Goal: Find specific page/section: Find specific page/section

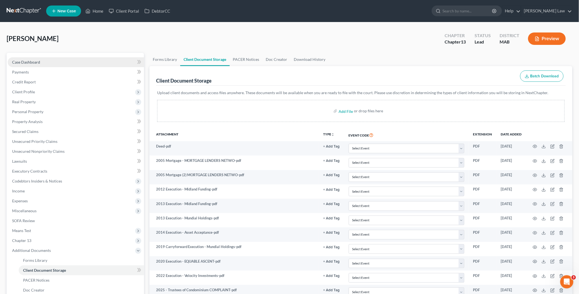
click at [29, 60] on span "Case Dashboard" at bounding box center [26, 62] width 28 height 5
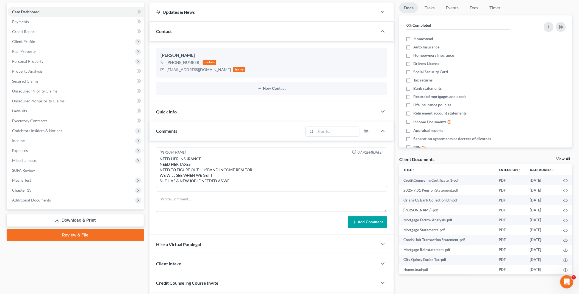
scroll to position [61, 0]
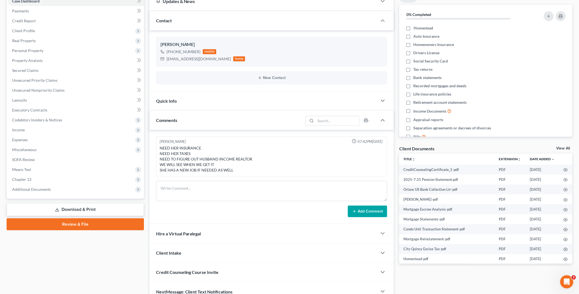
click at [563, 149] on link "View All" at bounding box center [564, 148] width 14 height 4
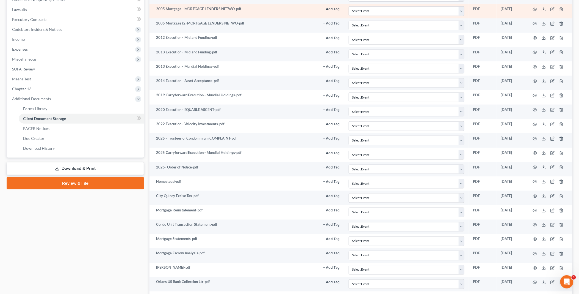
scroll to position [153, 0]
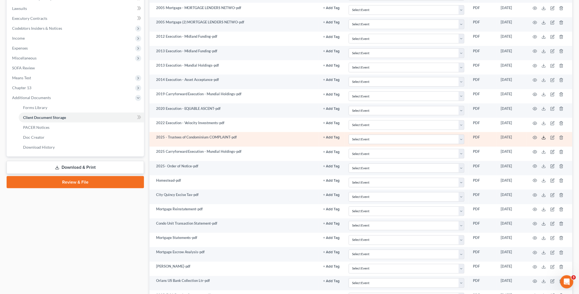
click at [543, 136] on icon at bounding box center [544, 137] width 4 height 4
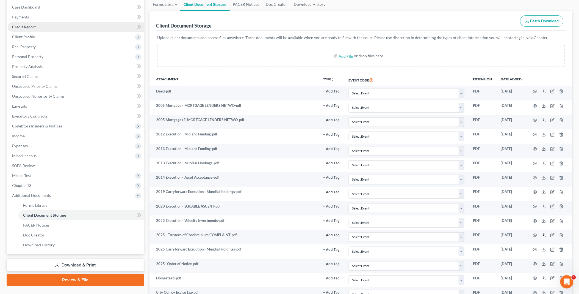
scroll to position [0, 0]
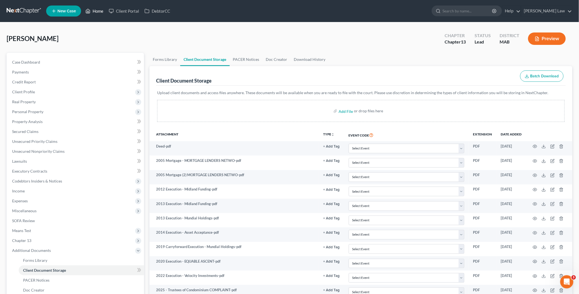
click at [97, 7] on link "Home" at bounding box center [94, 11] width 23 height 10
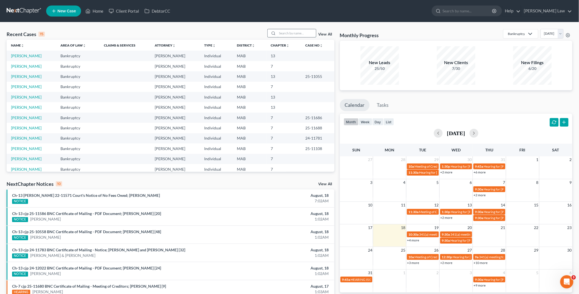
click at [288, 34] on input "search" at bounding box center [297, 33] width 39 height 8
type input "heal"
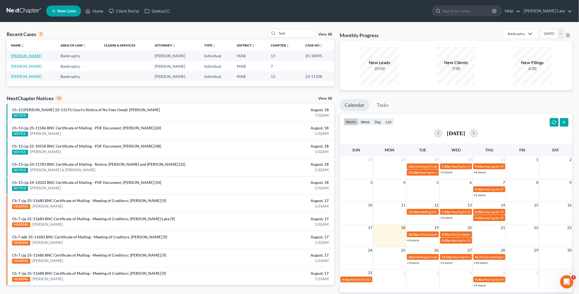
click at [23, 56] on link "[PERSON_NAME]" at bounding box center [26, 55] width 31 height 5
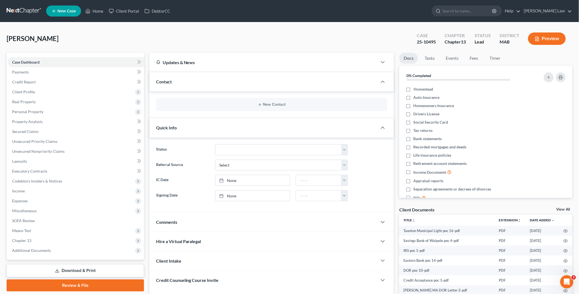
click at [562, 208] on link "View All" at bounding box center [564, 209] width 14 height 4
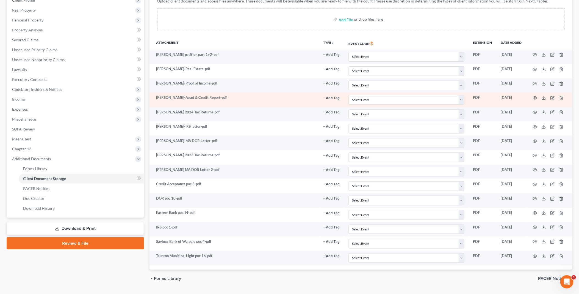
scroll to position [106, 0]
